Goal: Information Seeking & Learning: Learn about a topic

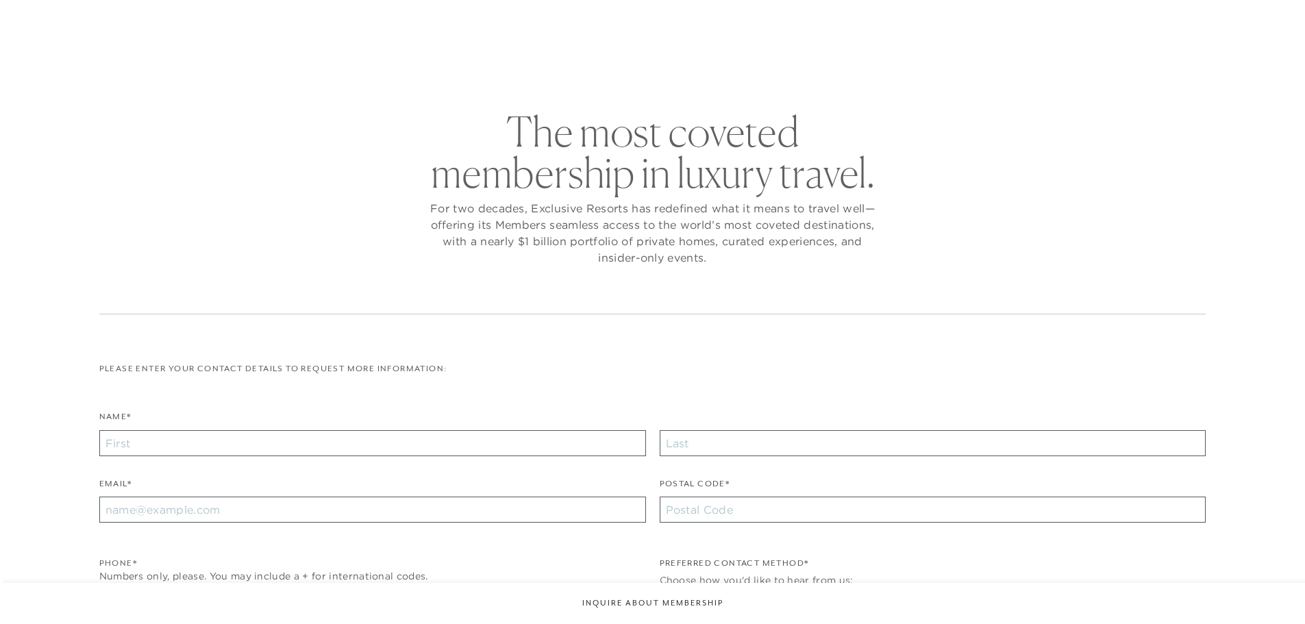
checkbox input "false"
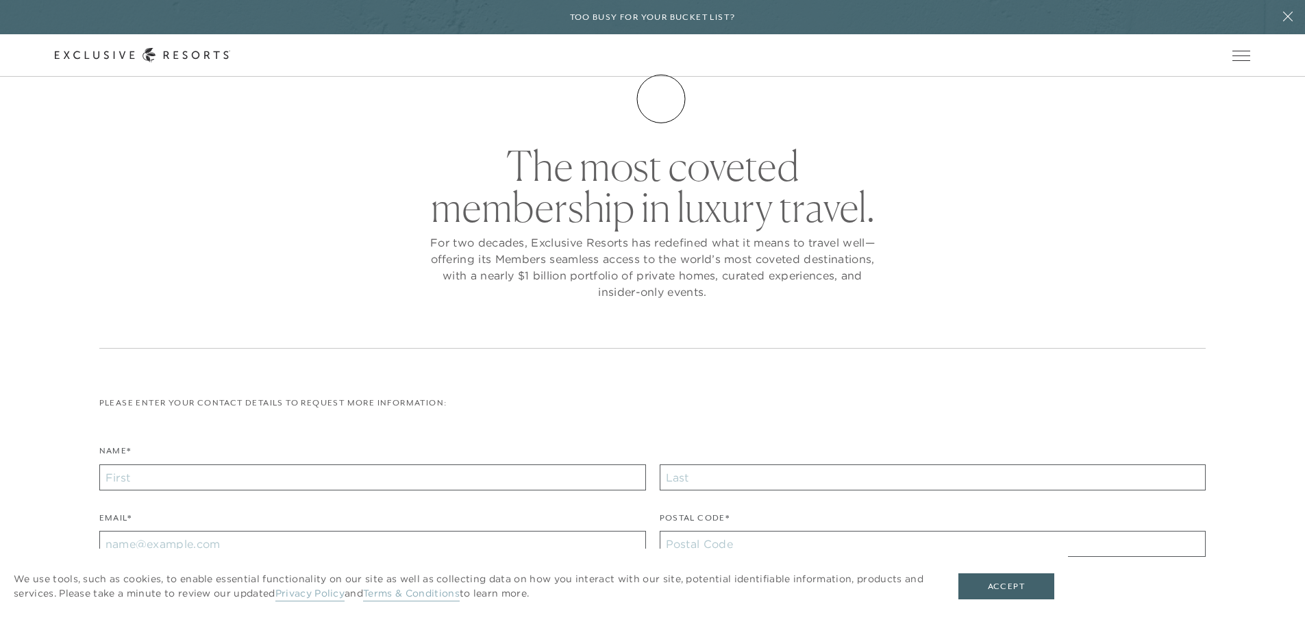
click at [0, 0] on link "Membership" at bounding box center [0, 0] width 0 height 0
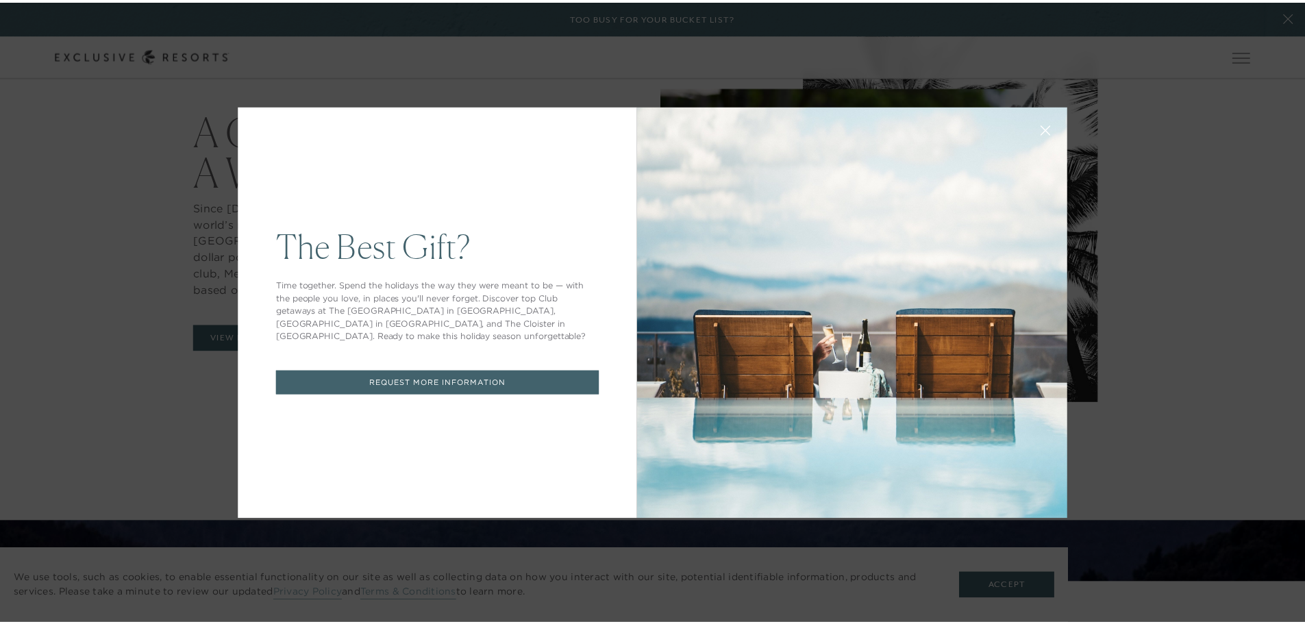
click at [1051, 132] on icon at bounding box center [1054, 130] width 9 height 9
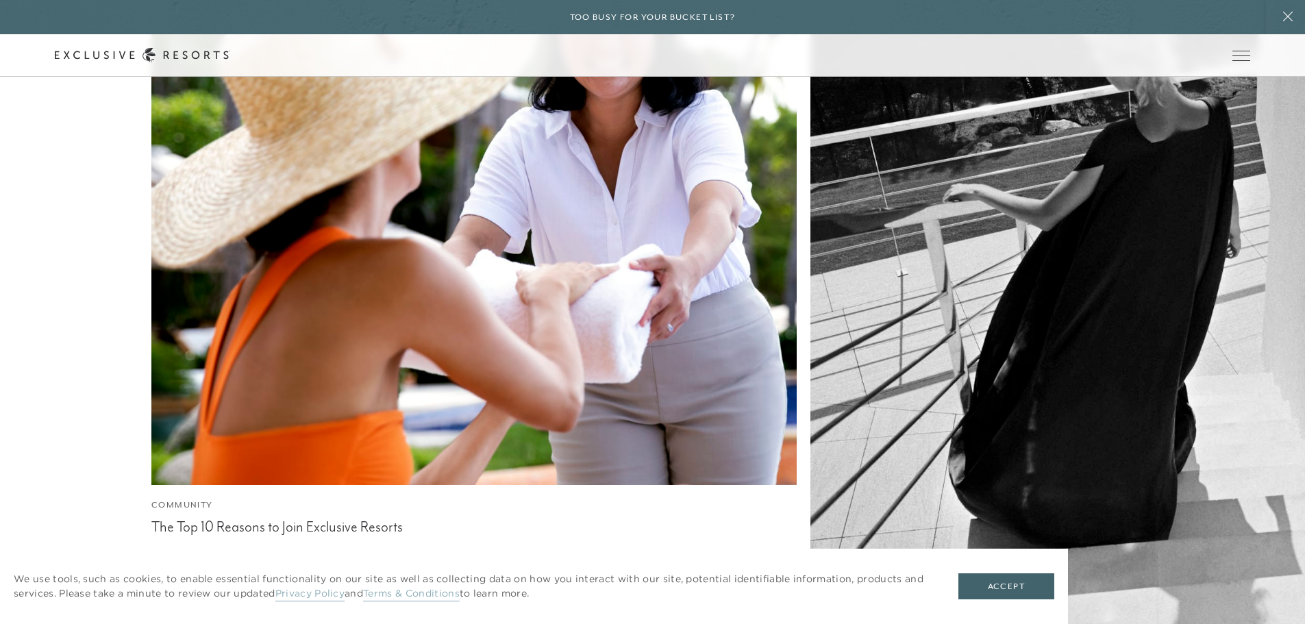
scroll to position [5439, 0]
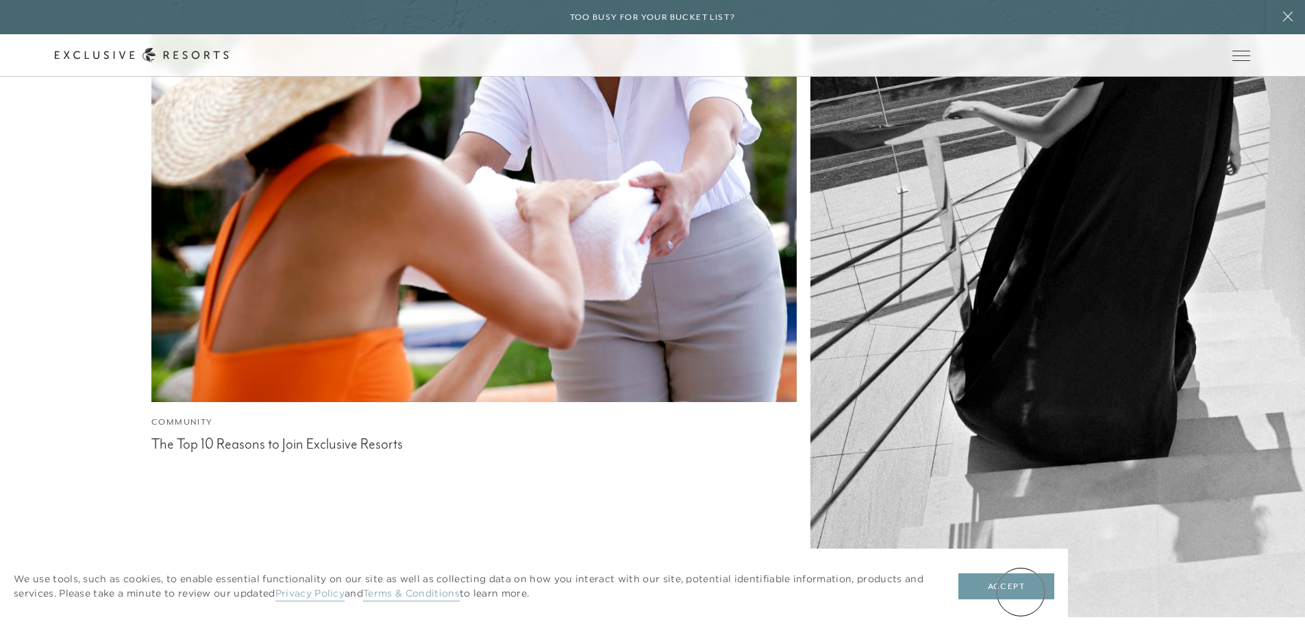
click at [1023, 591] on button "Accept" at bounding box center [1006, 586] width 96 height 26
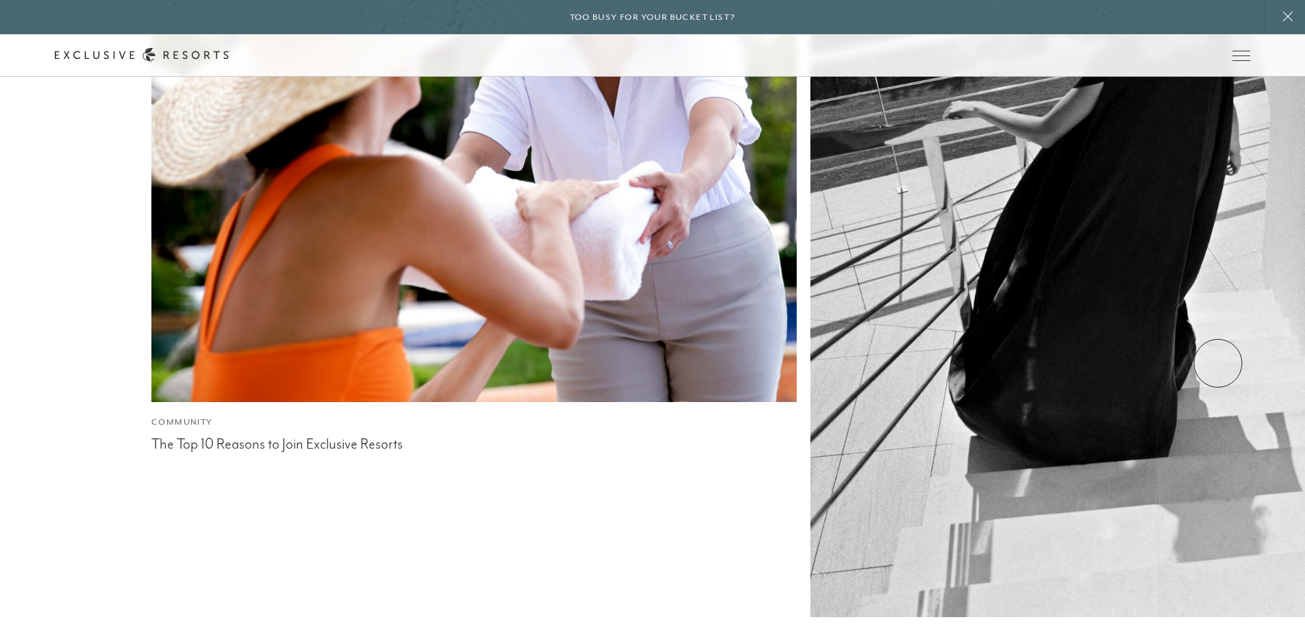
click at [1276, 326] on div "Club Journal Community The Top 10 Reasons to Join Exclusive Resorts Community T…" at bounding box center [652, 218] width 1305 height 1171
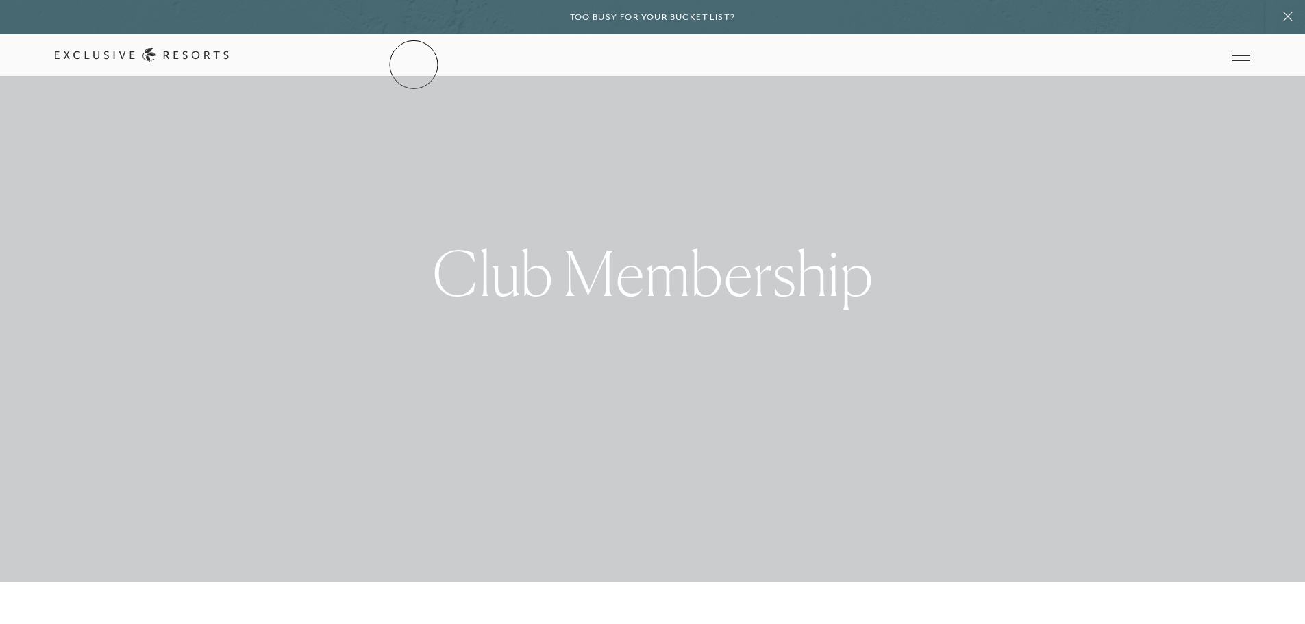
scroll to position [0, 0]
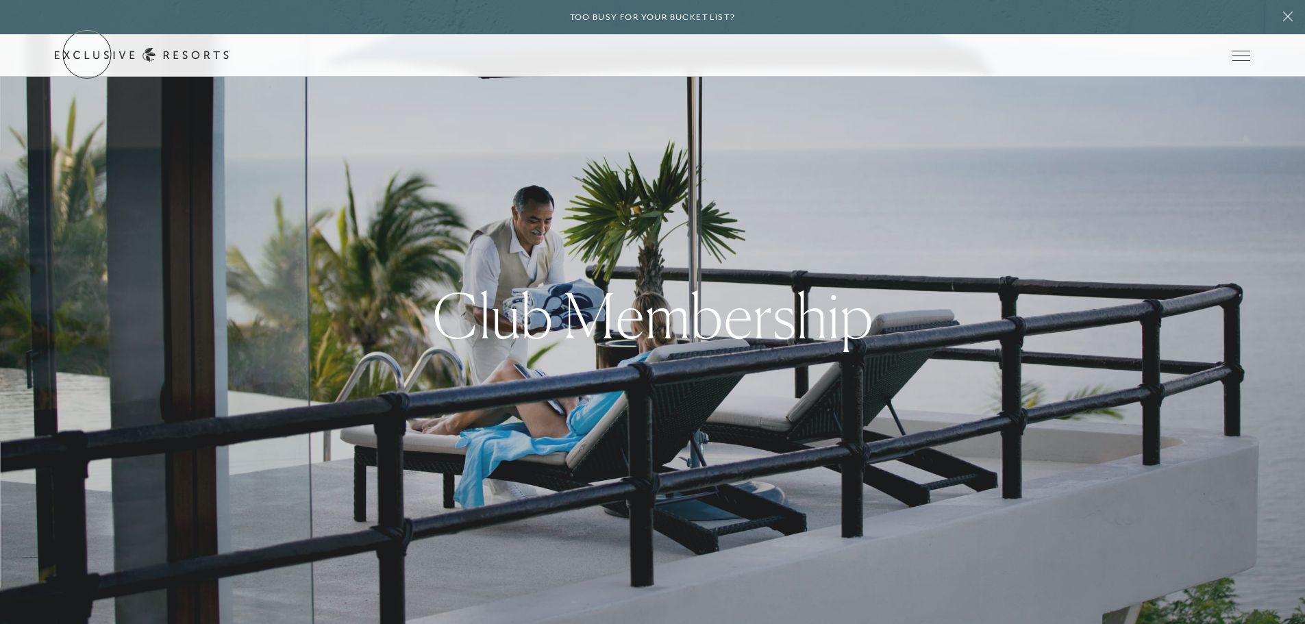
click at [0, 0] on link "Get Started" at bounding box center [0, 0] width 0 height 0
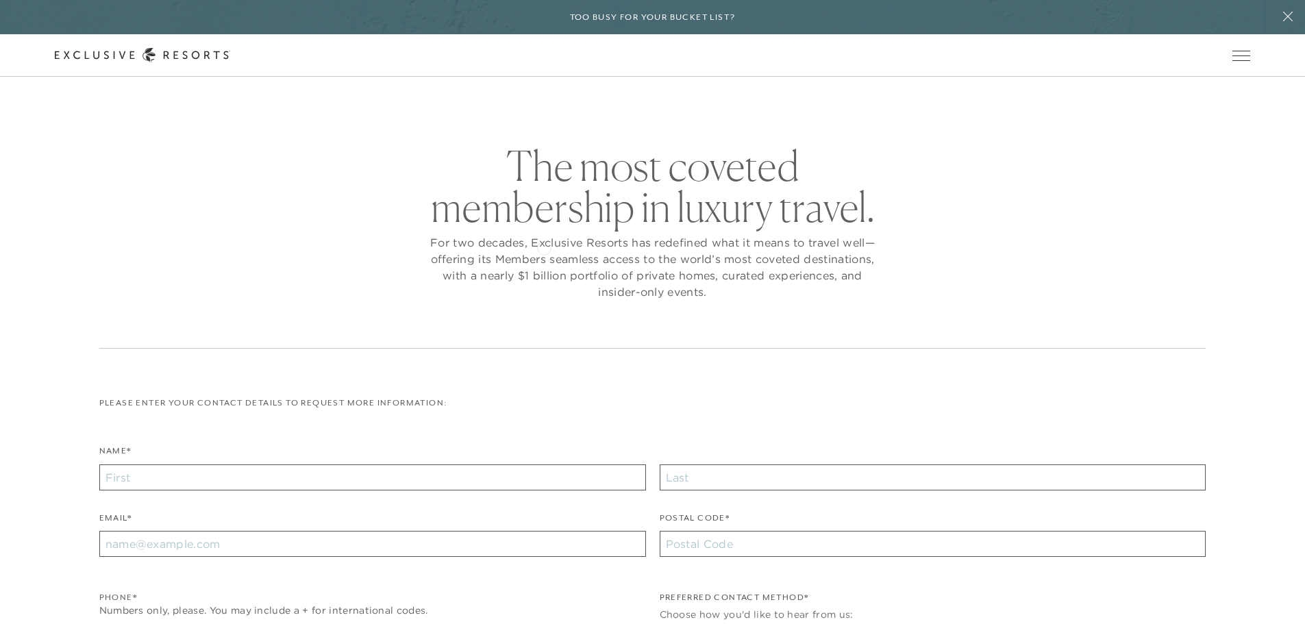
click at [544, 247] on p "For two decades, Exclusive Resorts has redefined what it means to travel well—o…" at bounding box center [653, 267] width 452 height 66
click at [636, 242] on p "For two decades, Exclusive Resorts has redefined what it means to travel well—o…" at bounding box center [653, 267] width 452 height 66
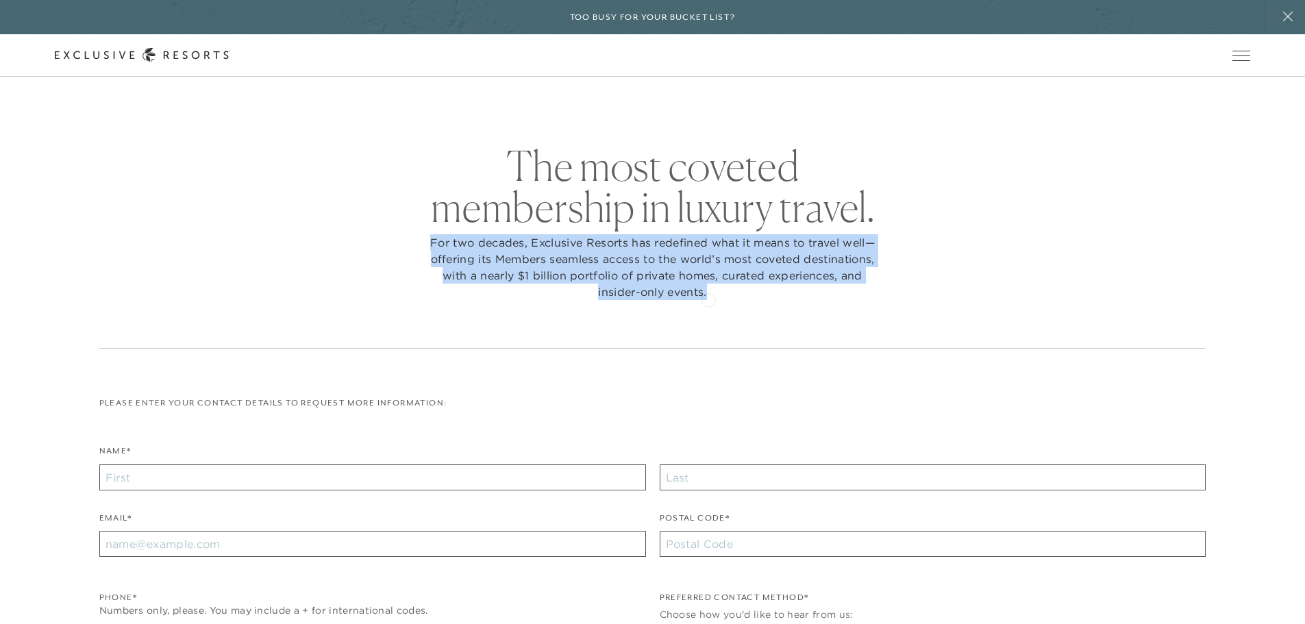
drag, startPoint x: 429, startPoint y: 243, endPoint x: 708, endPoint y: 299, distance: 285.1
click at [708, 299] on p "For two decades, Exclusive Resorts has redefined what it means to travel well—o…" at bounding box center [653, 267] width 452 height 66
copy p "For two decades, Exclusive Resorts has redefined what it means to travel well—o…"
